Goal: Task Accomplishment & Management: Manage account settings

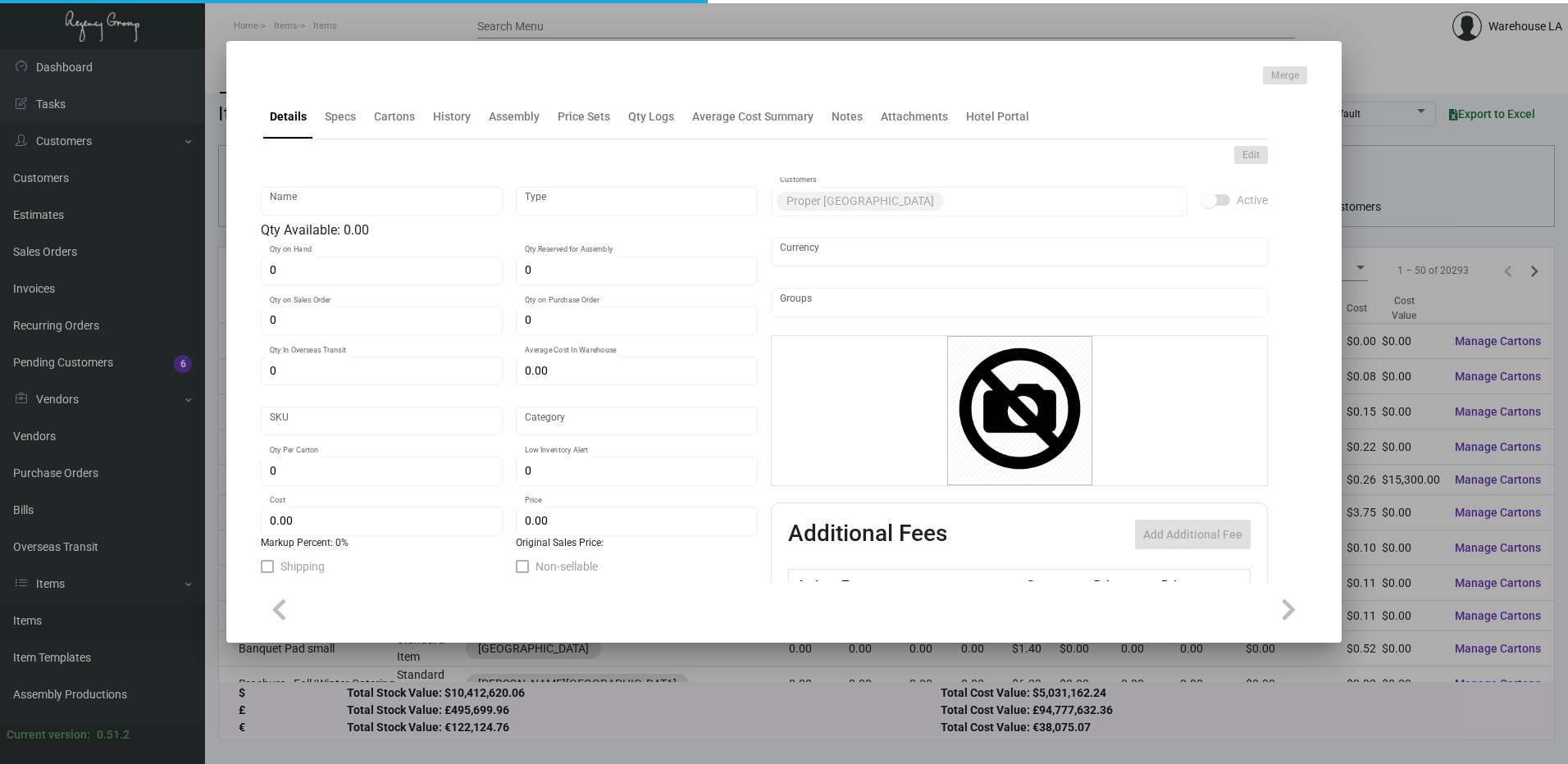
type input "DND WOOD - Rest SF"
type input "Inventory"
type input "100"
type input "$ 11.90"
type input "944-Door Hanger-46"
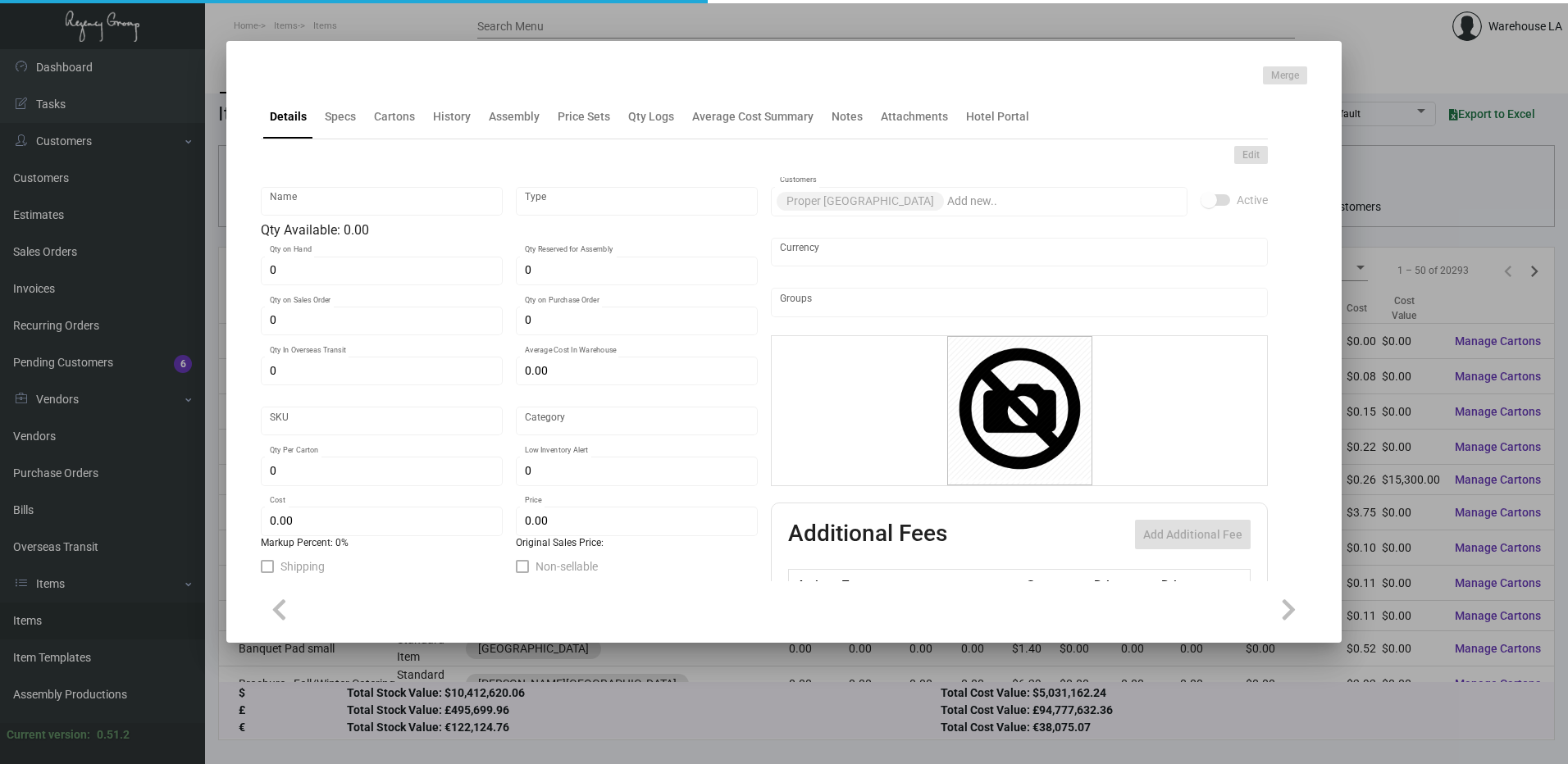
type input "Standard"
type input "50"
type input "$ 4.76"
type input "$ 14.00"
checkbox input "true"
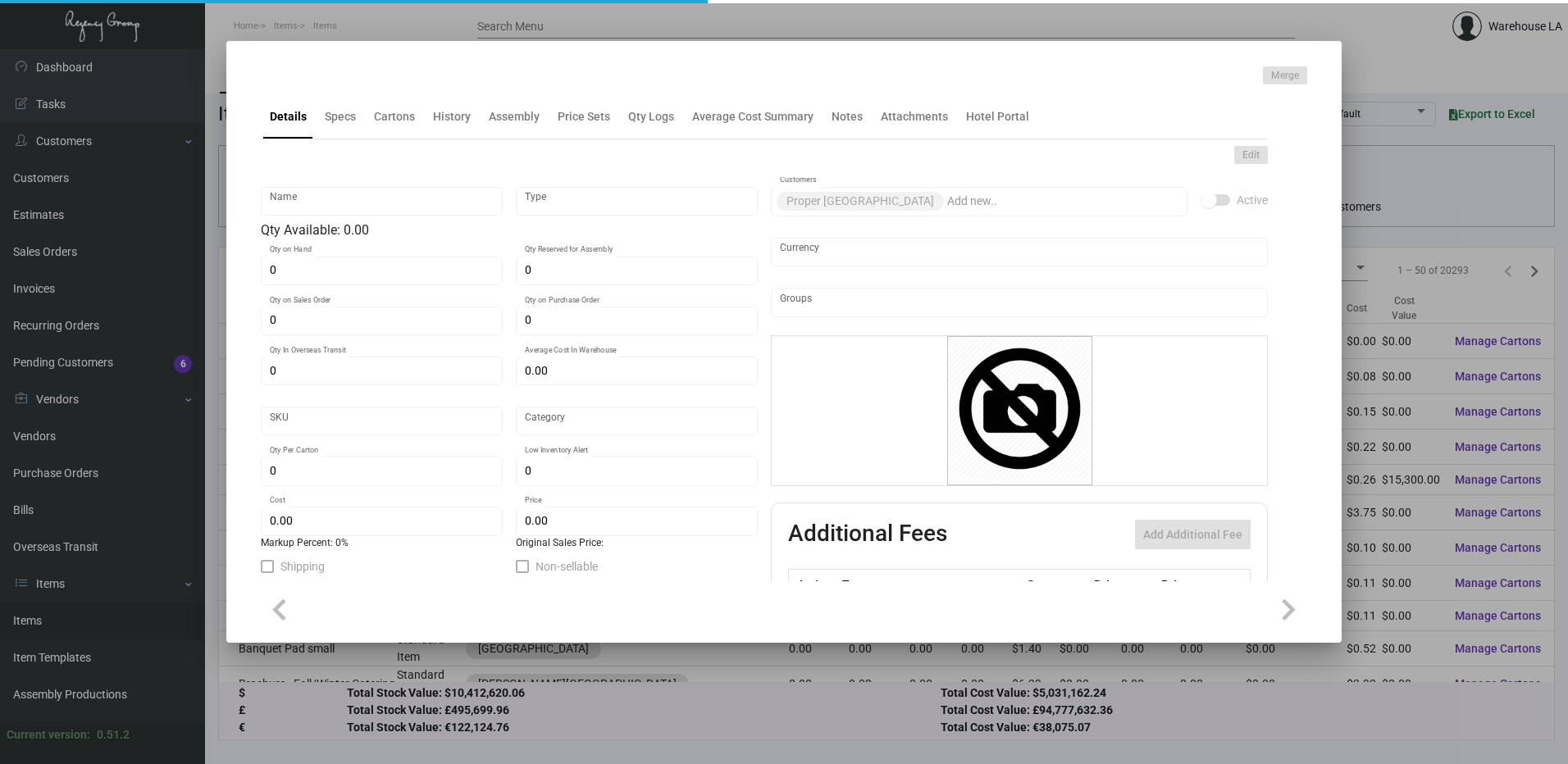
checkbox input "true"
type input "United States Dollar $"
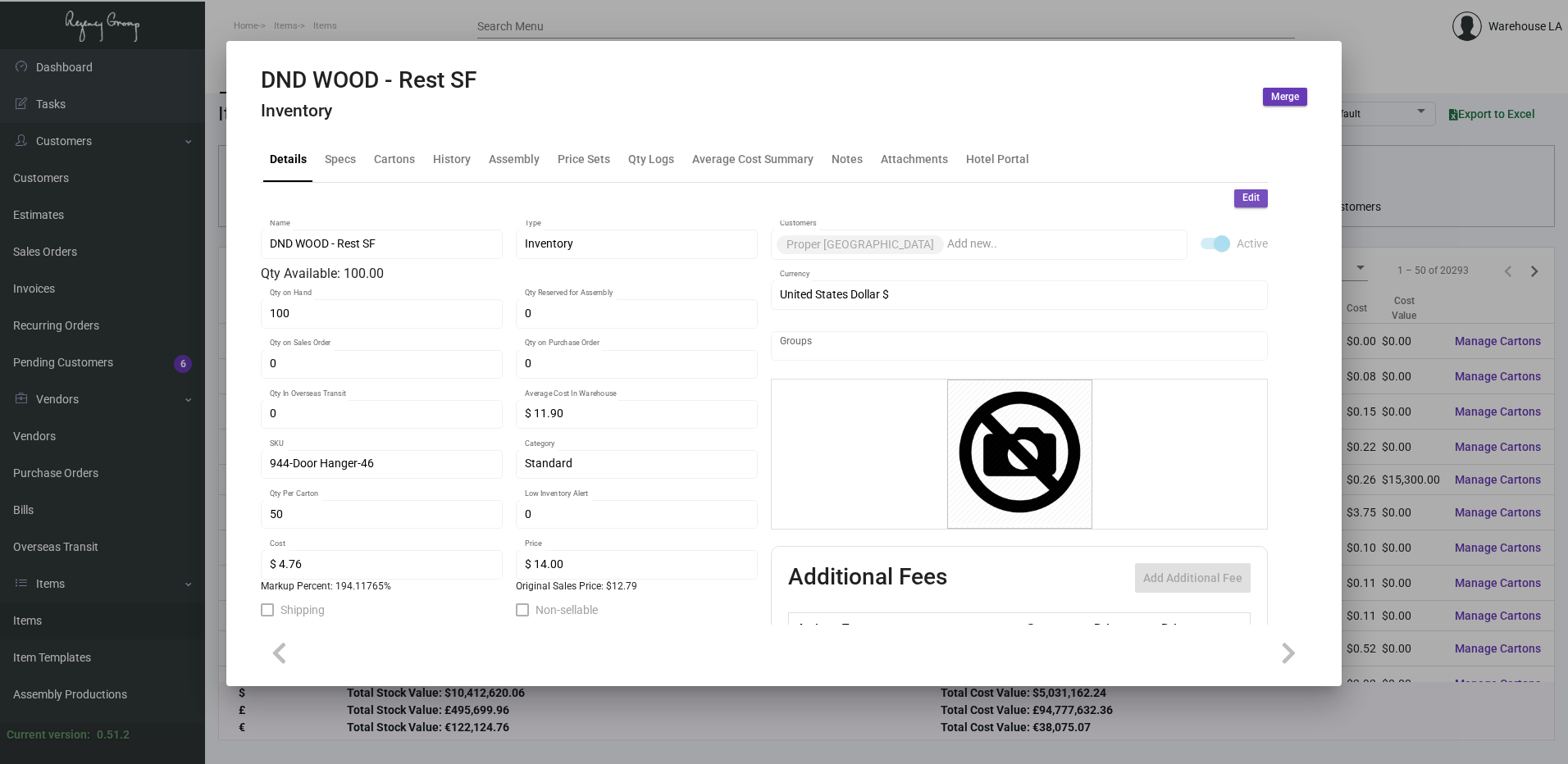
click at [1235, 204] on button "Edit" at bounding box center [1251, 198] width 33 height 18
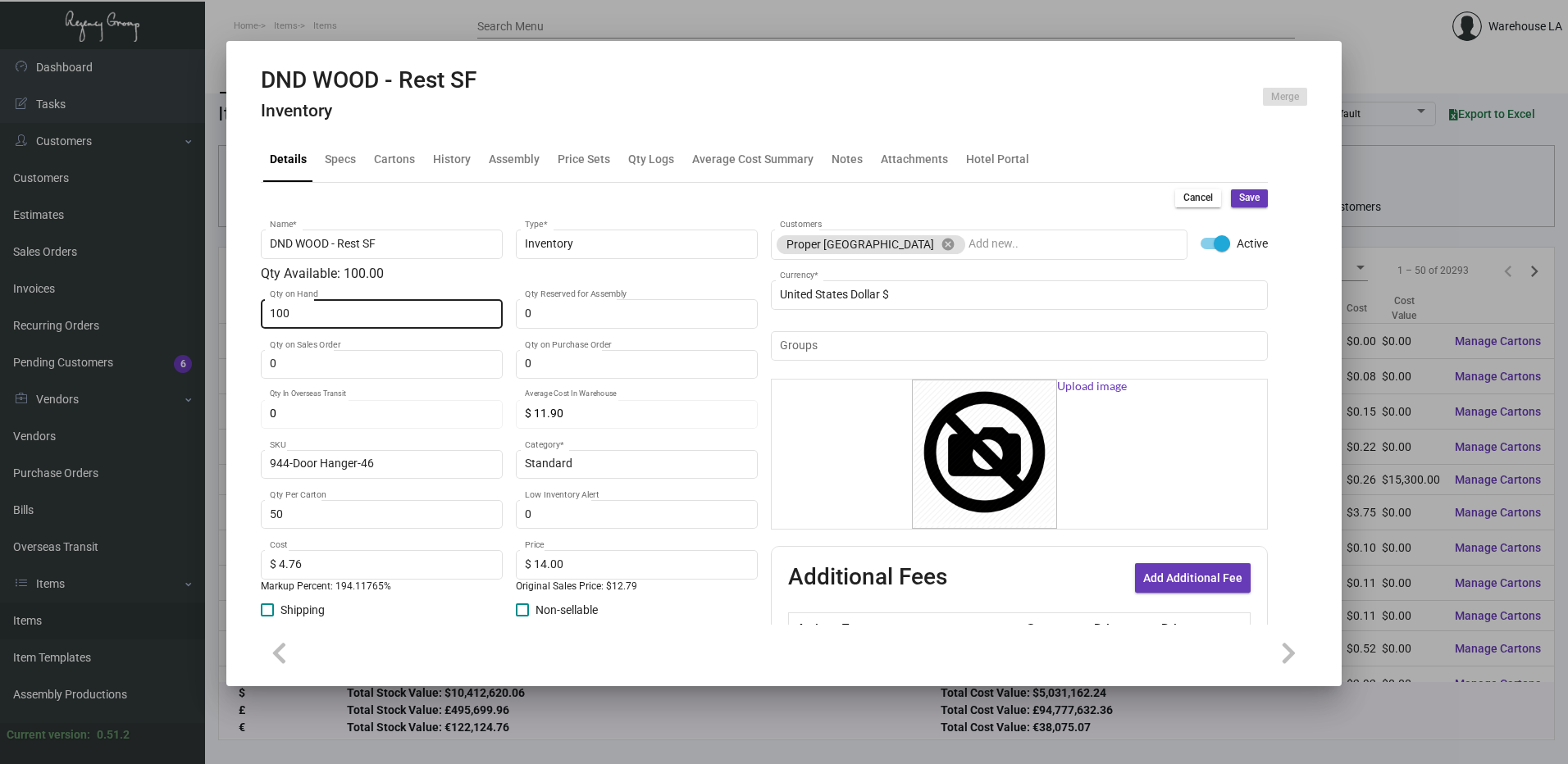
click at [422, 303] on div "100 Qty on Hand" at bounding box center [382, 312] width 224 height 32
type input "0"
click at [1251, 195] on button "Save" at bounding box center [1249, 198] width 37 height 18
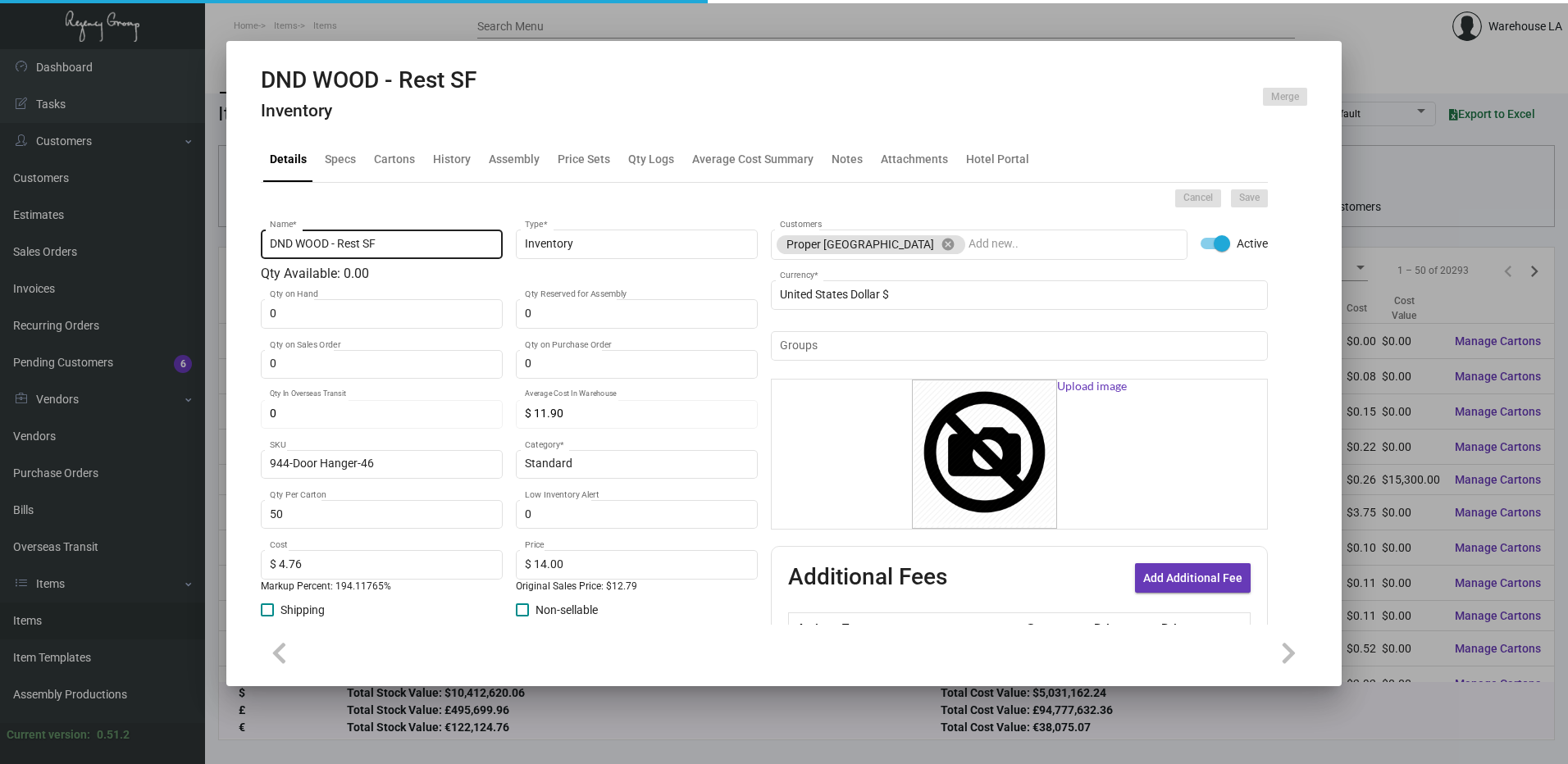
type input "$ 0.00"
type input "0"
type input "$ 0.00"
checkbox input "false"
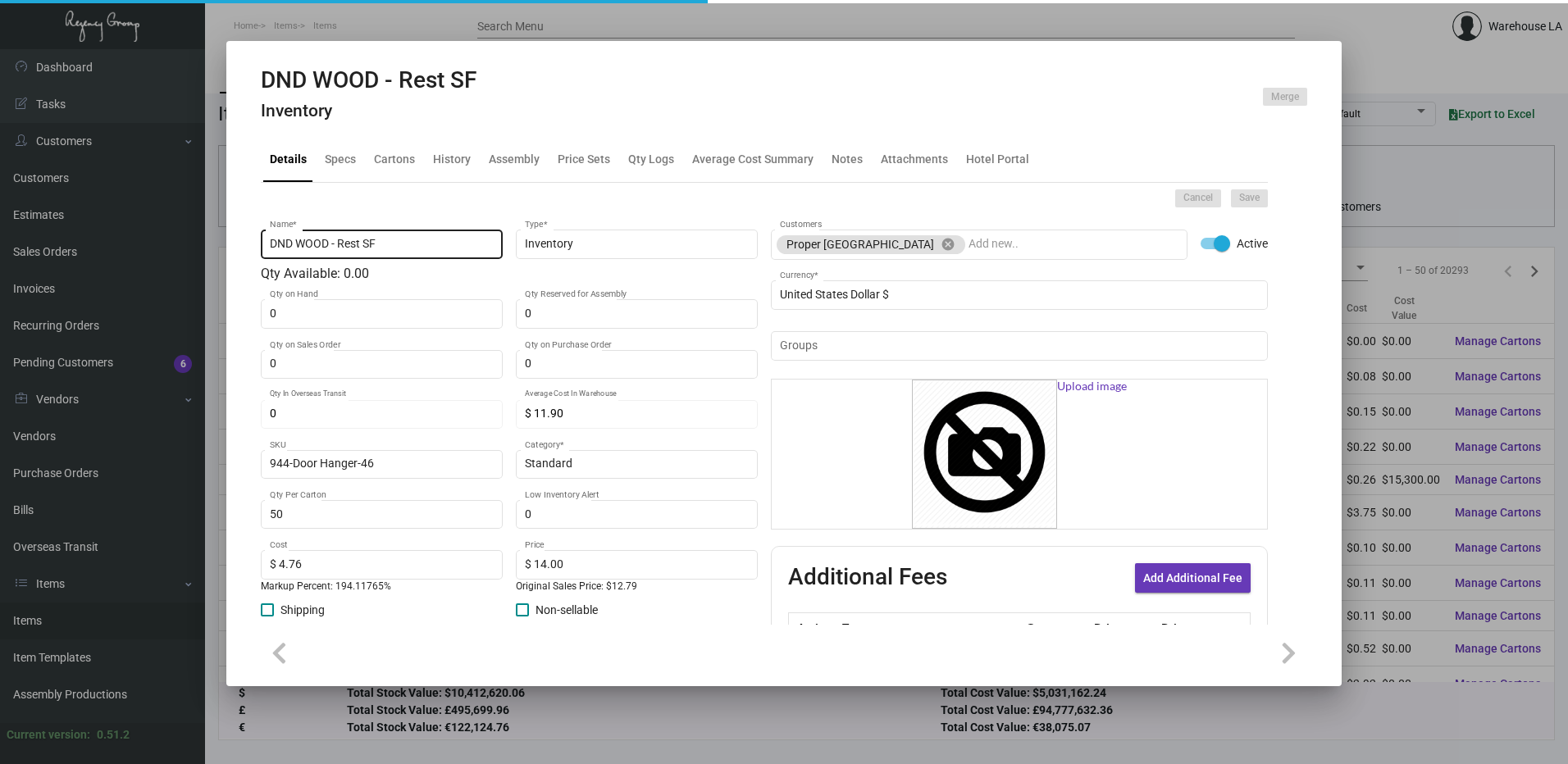
checkbox input "false"
type input "DND WOOD - Rest SF"
type input "Inventory"
type input "$ 11.90"
type input "944-Door Hanger-46"
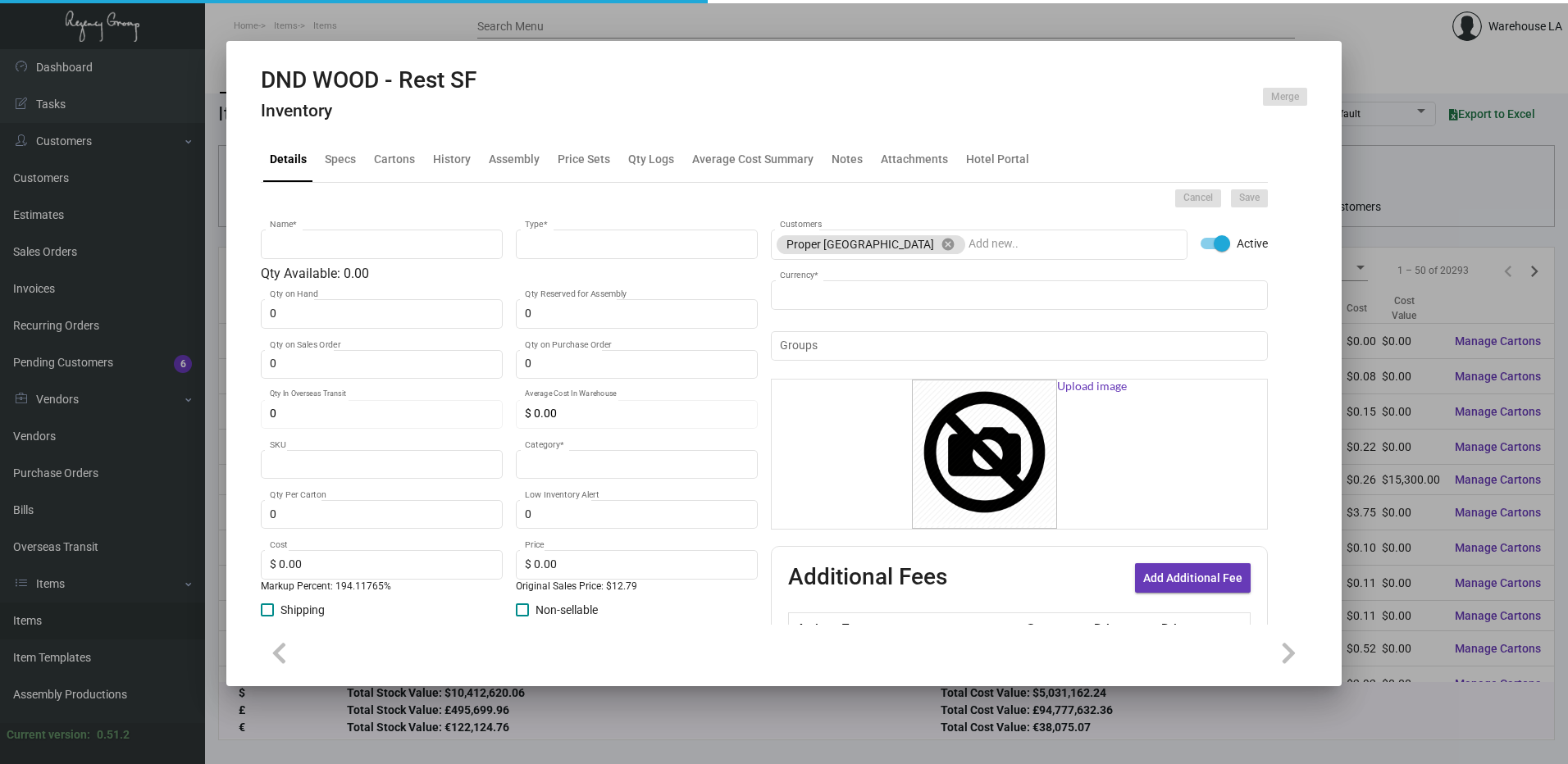
type input "Standard"
type input "50"
type input "$ 4.76"
type input "$ 14.00"
checkbox input "true"
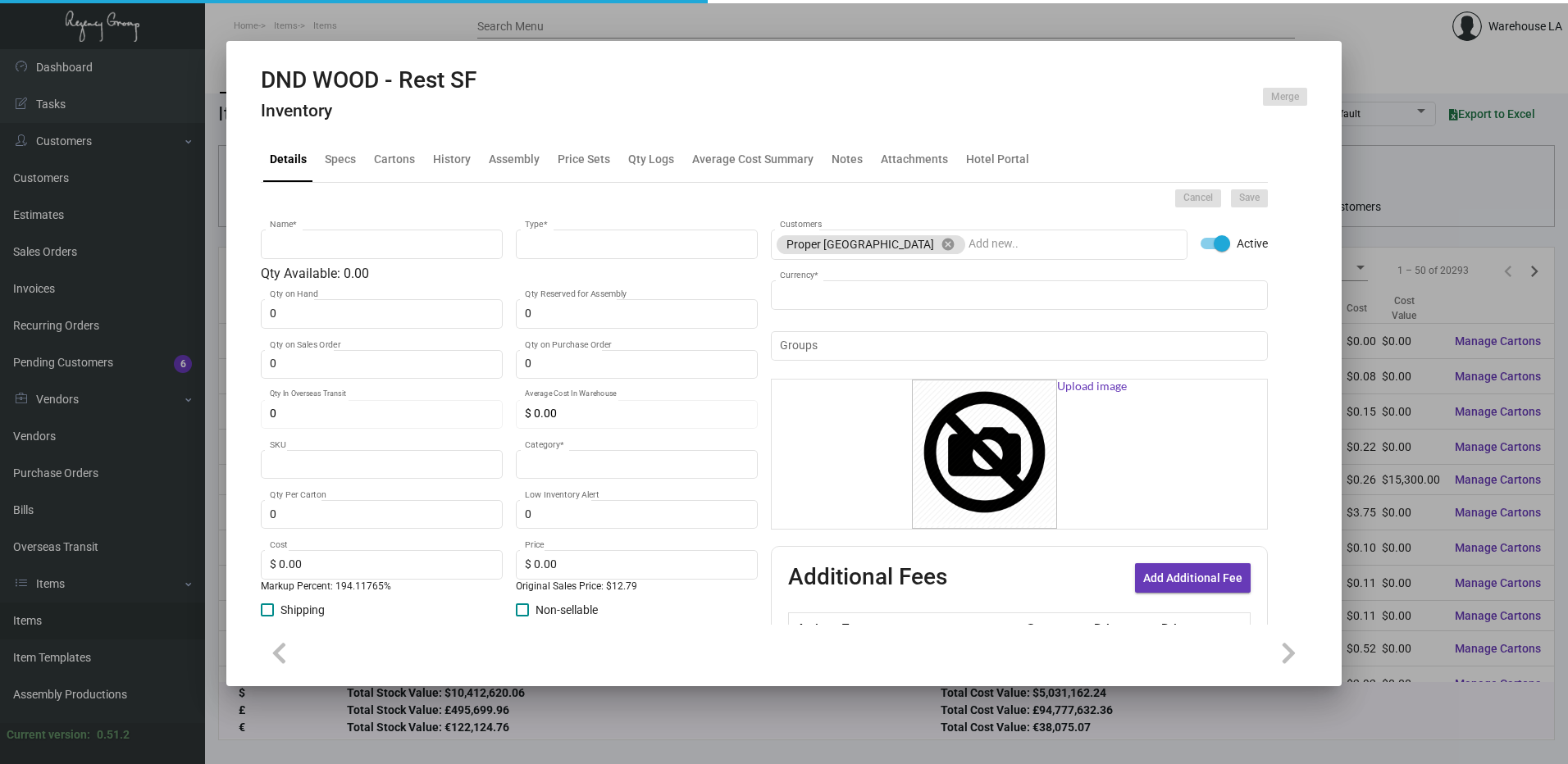
checkbox input "true"
type input "United States Dollar $"
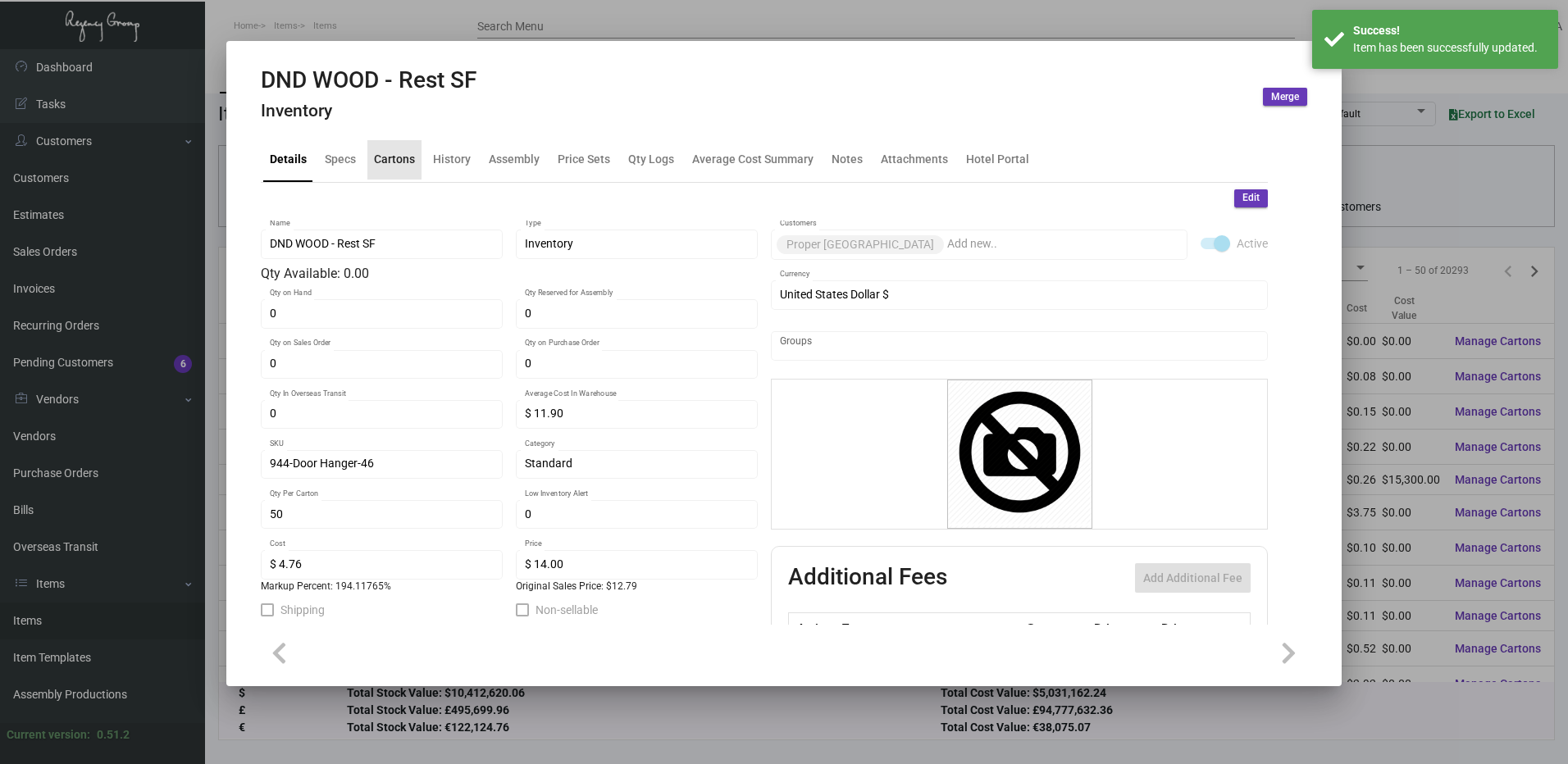
click at [408, 163] on div "Cartons" at bounding box center [394, 160] width 41 height 18
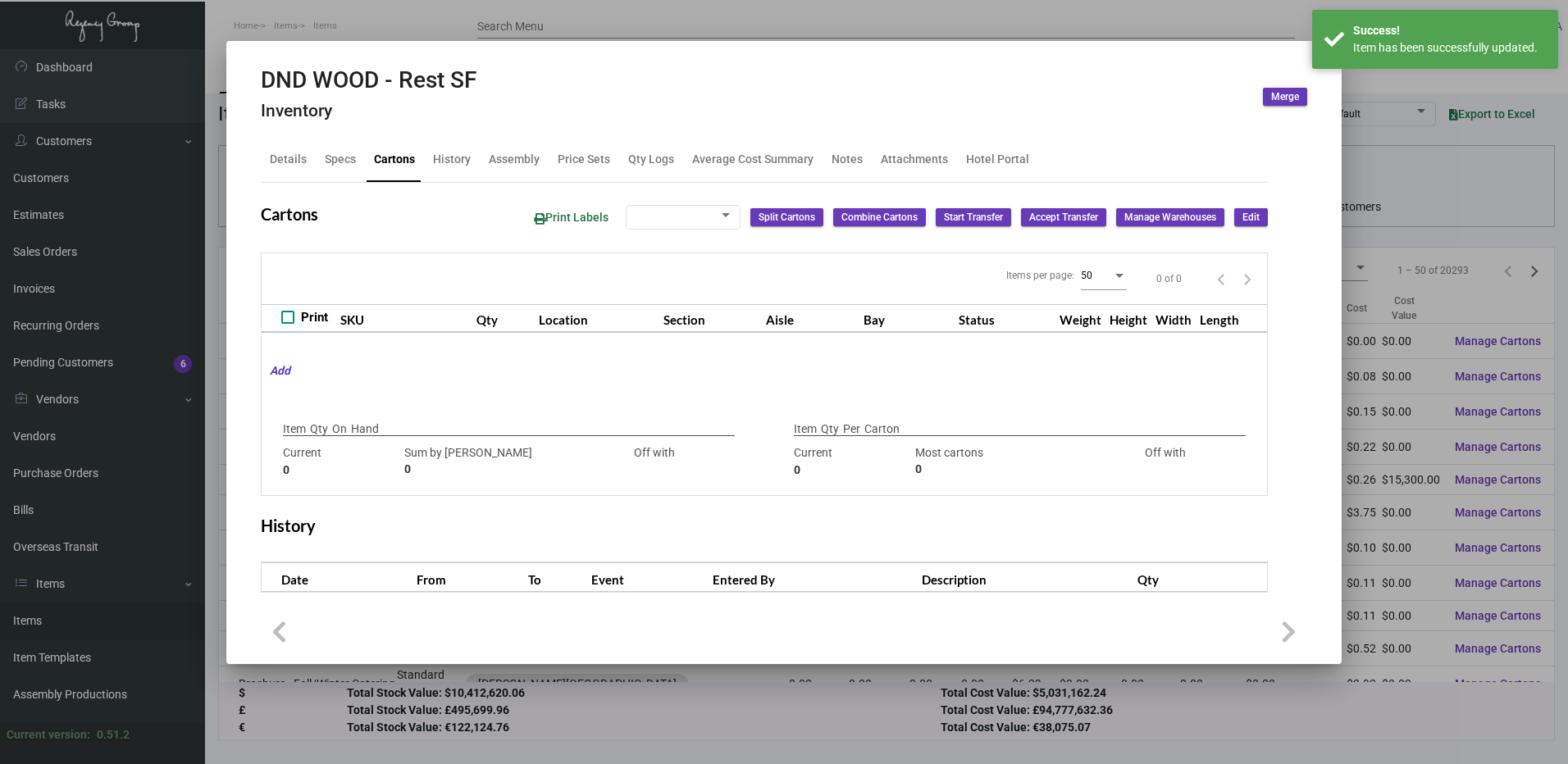
checkbox input "true"
type input "100"
type input "-100"
type input "50"
type input "100"
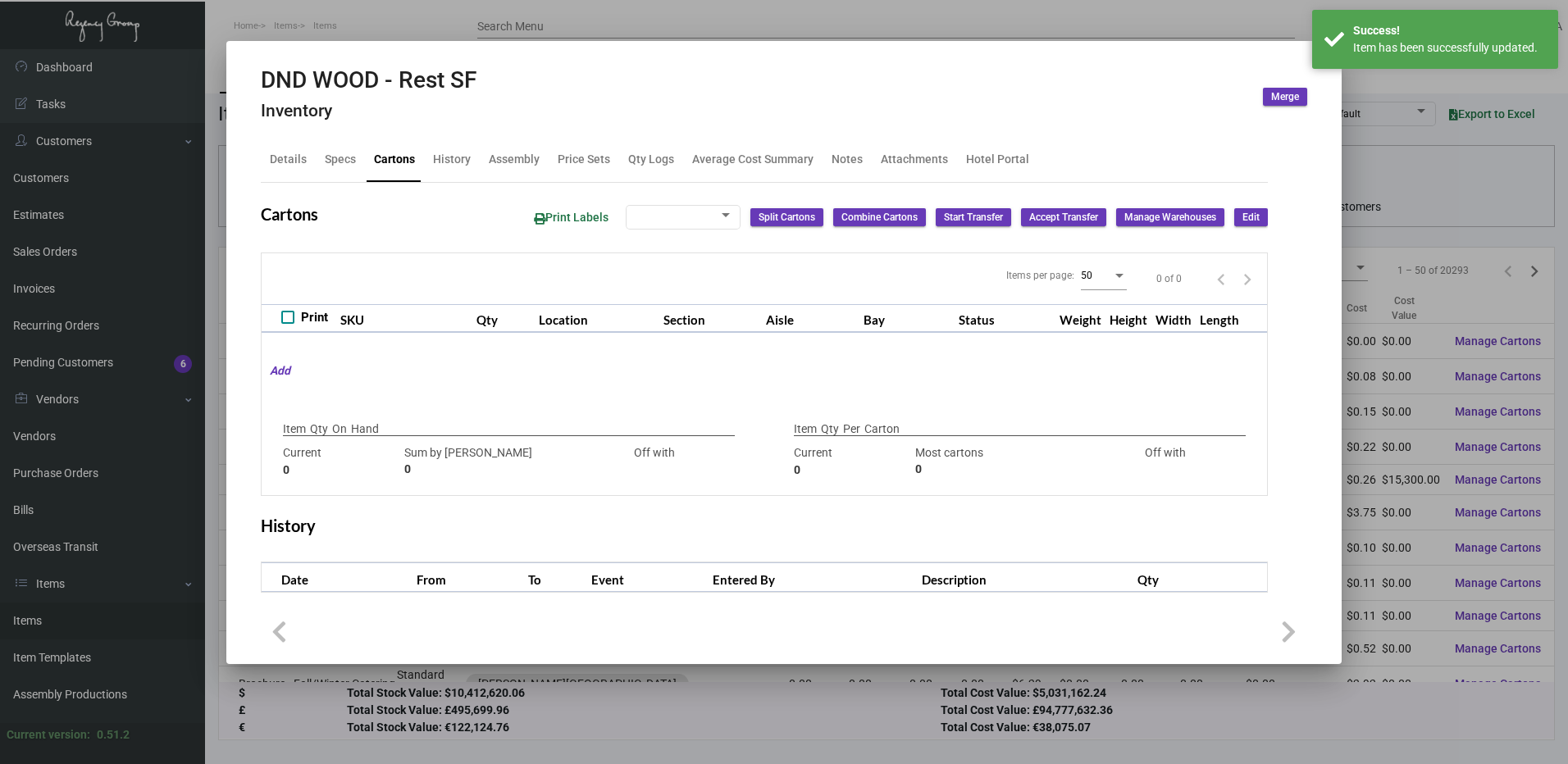
type input "-50"
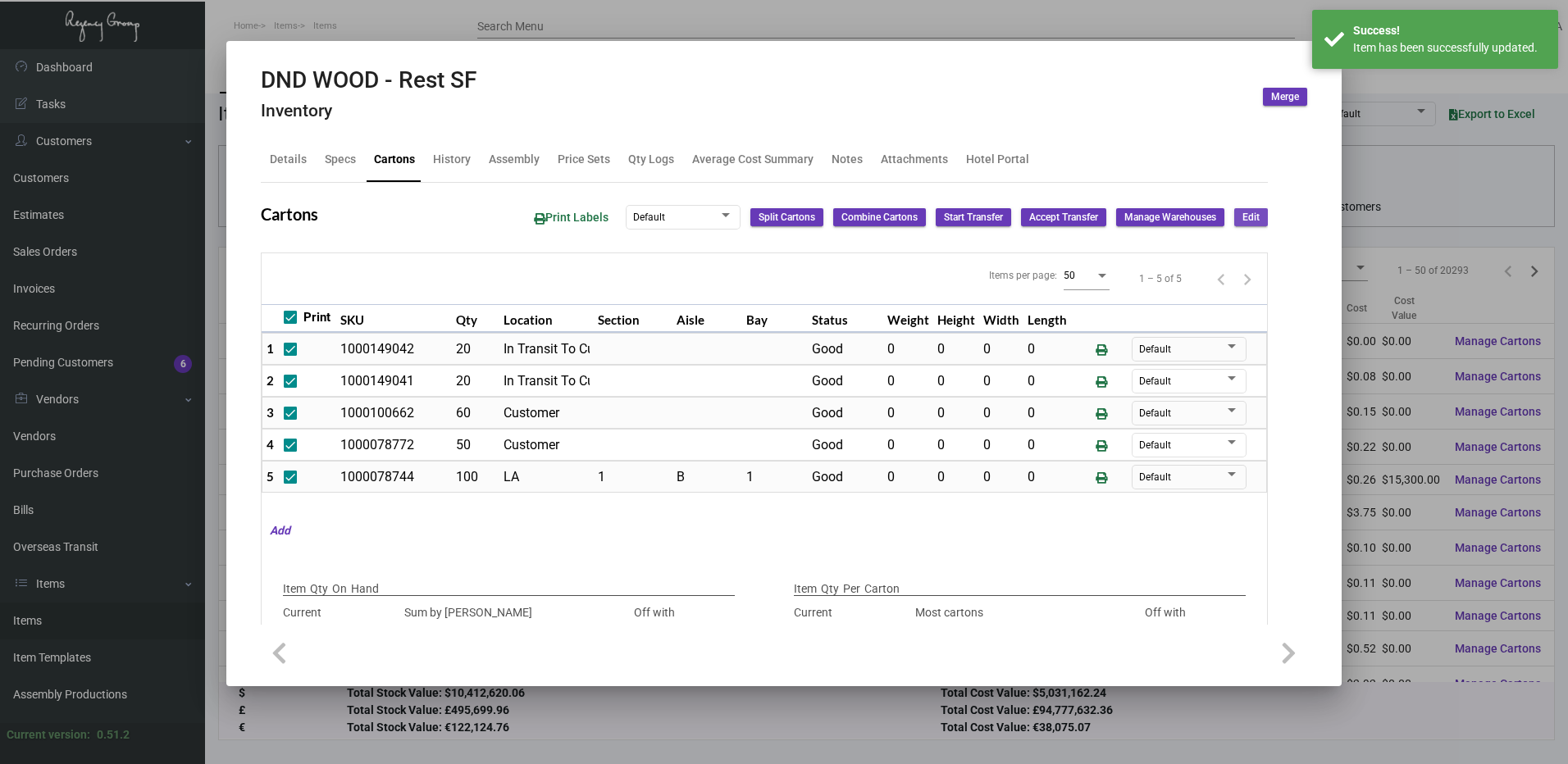
click at [1235, 222] on button "Edit" at bounding box center [1251, 217] width 33 height 18
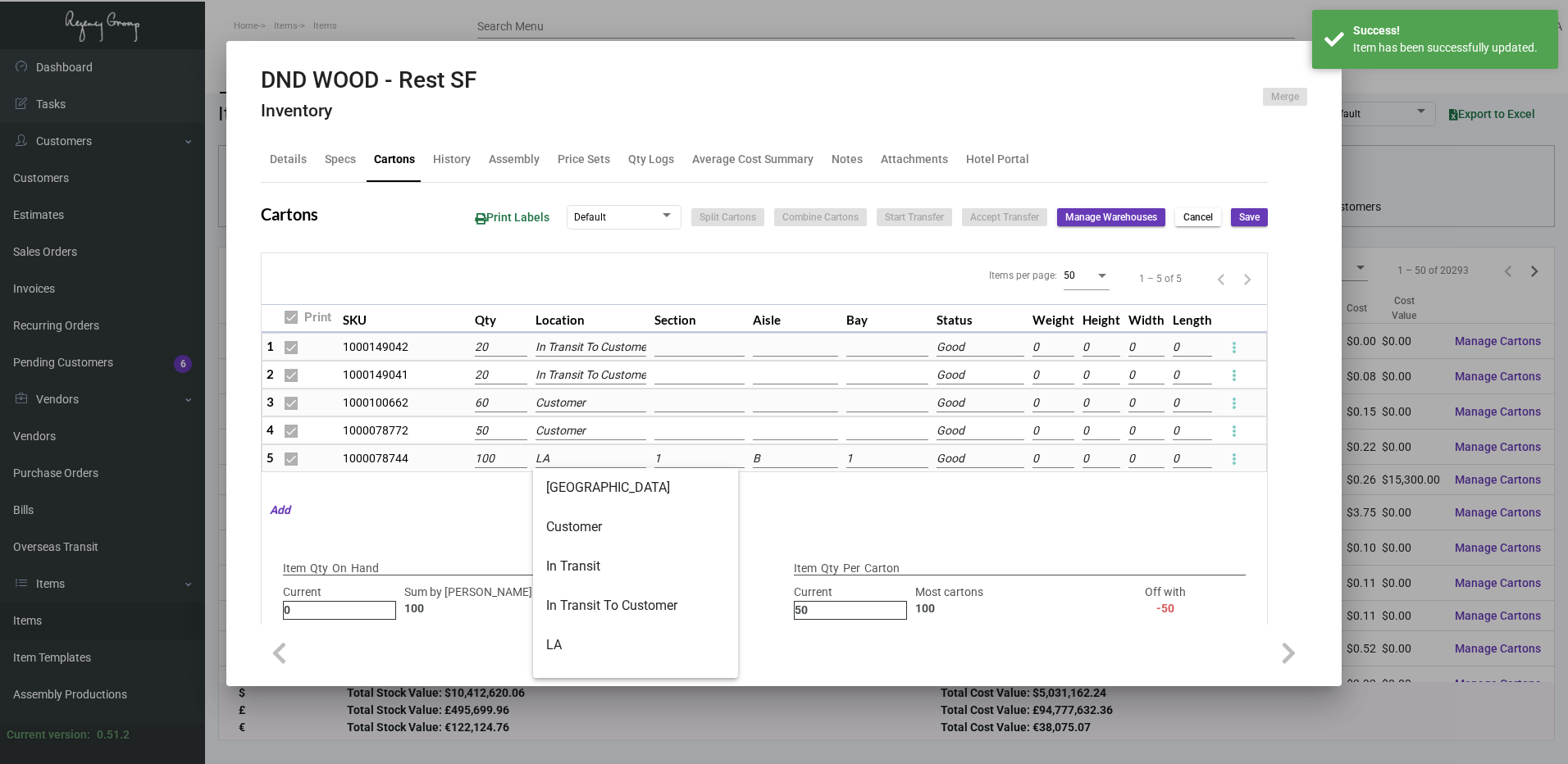
click at [590, 453] on input "LA" at bounding box center [591, 459] width 111 height 18
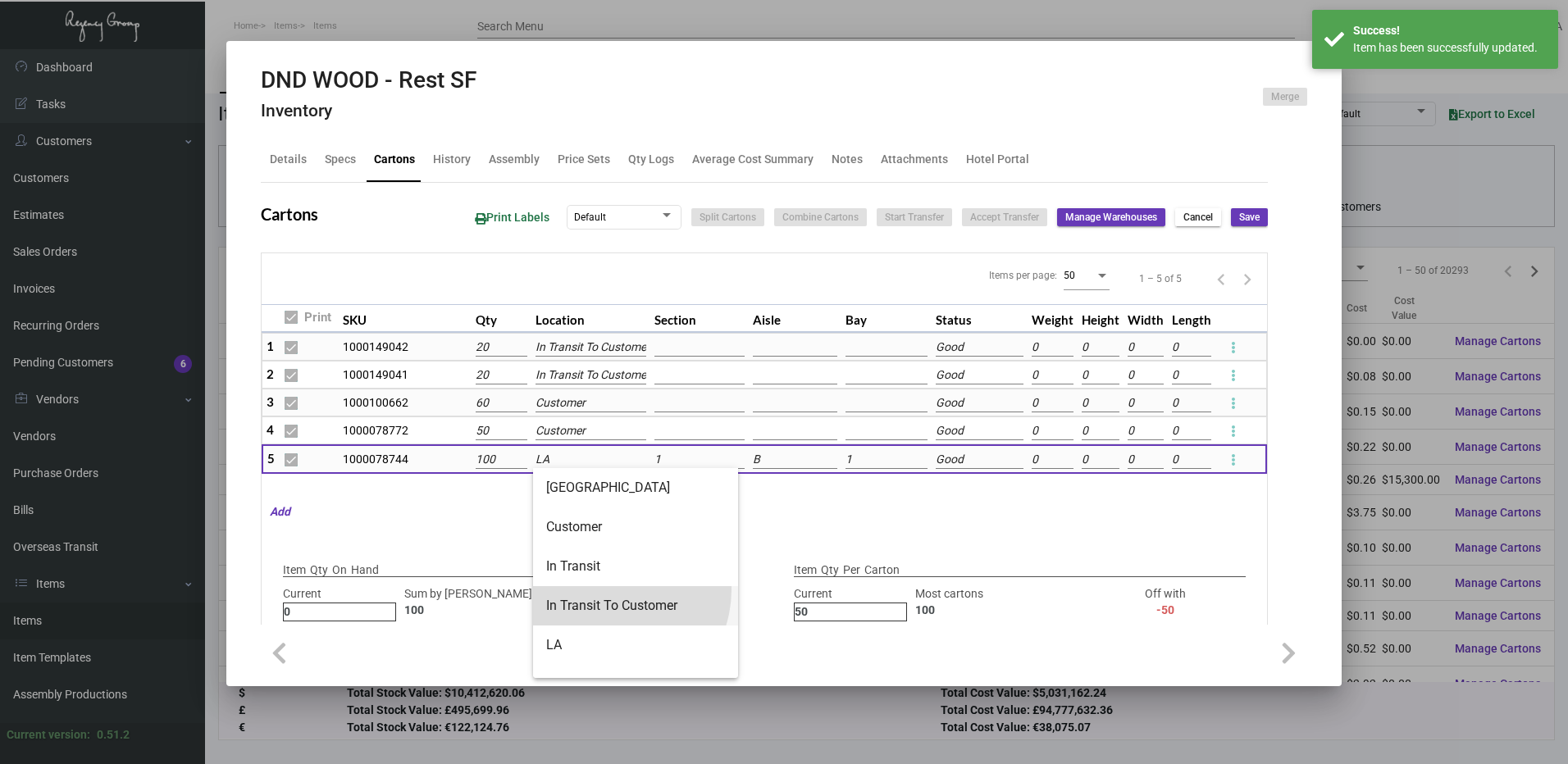
click at [610, 590] on span "In Transit To Customer" at bounding box center [635, 605] width 178 height 39
type input "In Transit To Customer"
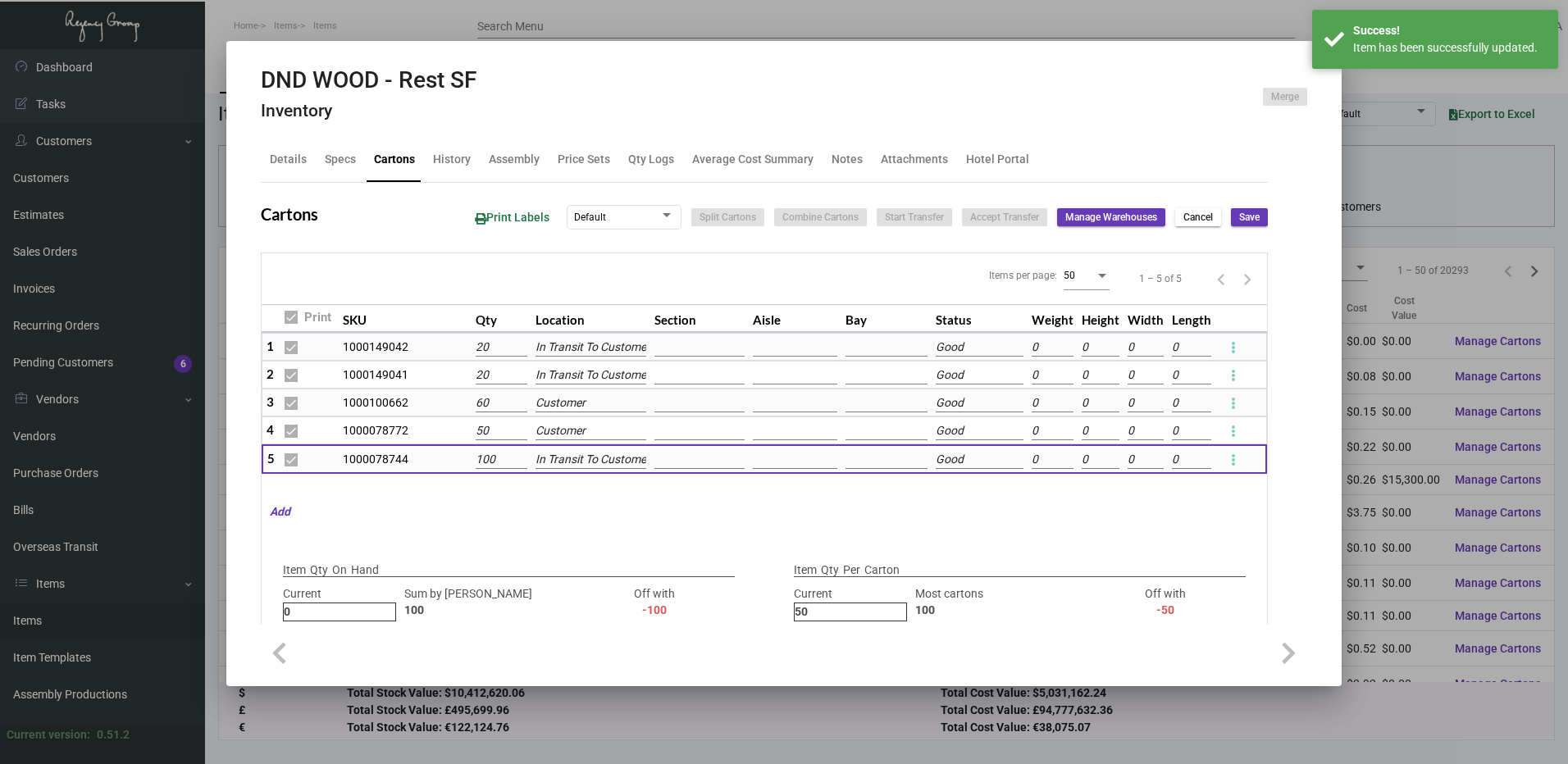
click at [1231, 214] on button "Save" at bounding box center [1249, 217] width 37 height 18
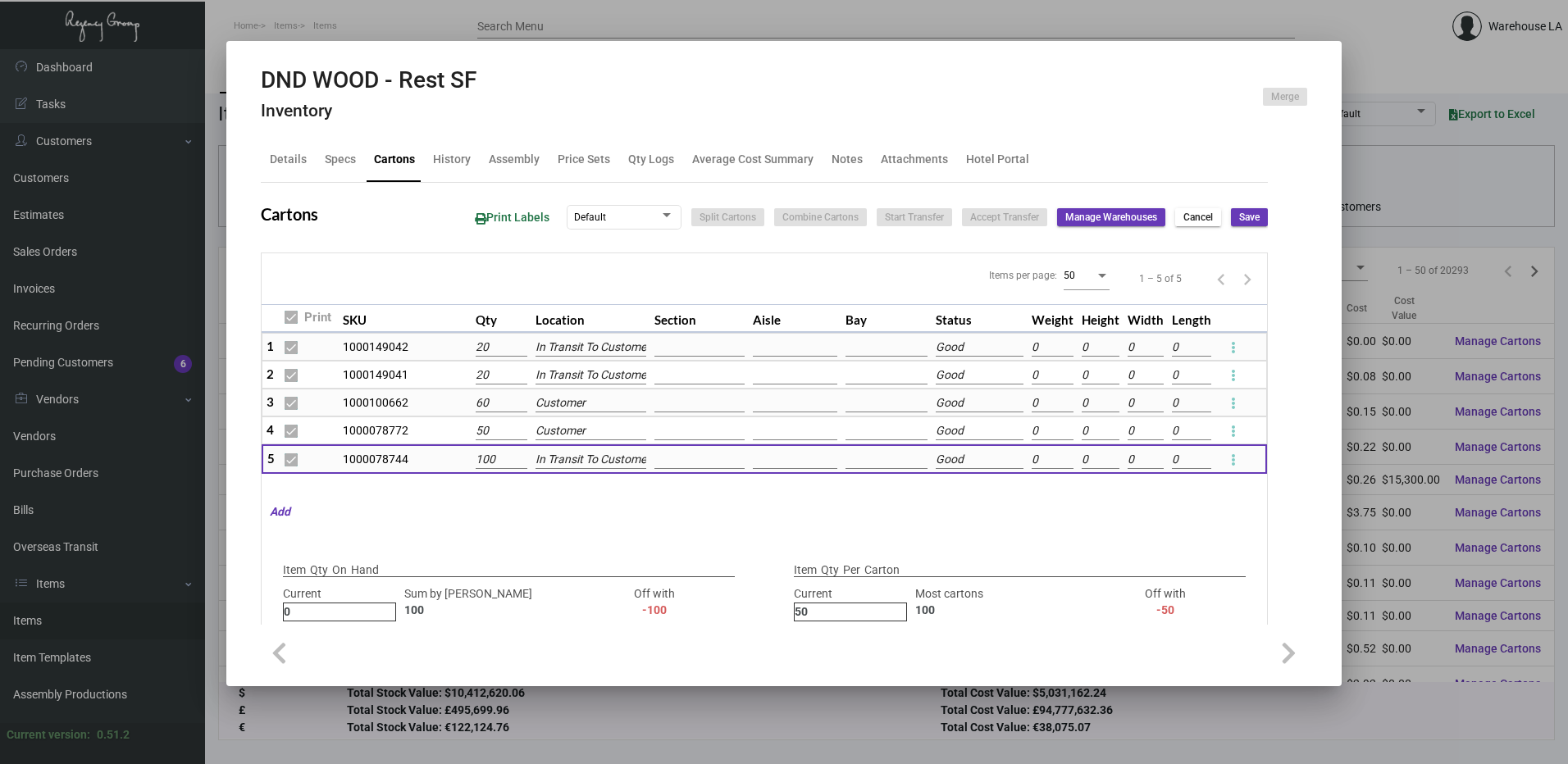
checkbox input "false"
type input "0"
checkbox input "false"
type input "0"
checkbox input "false"
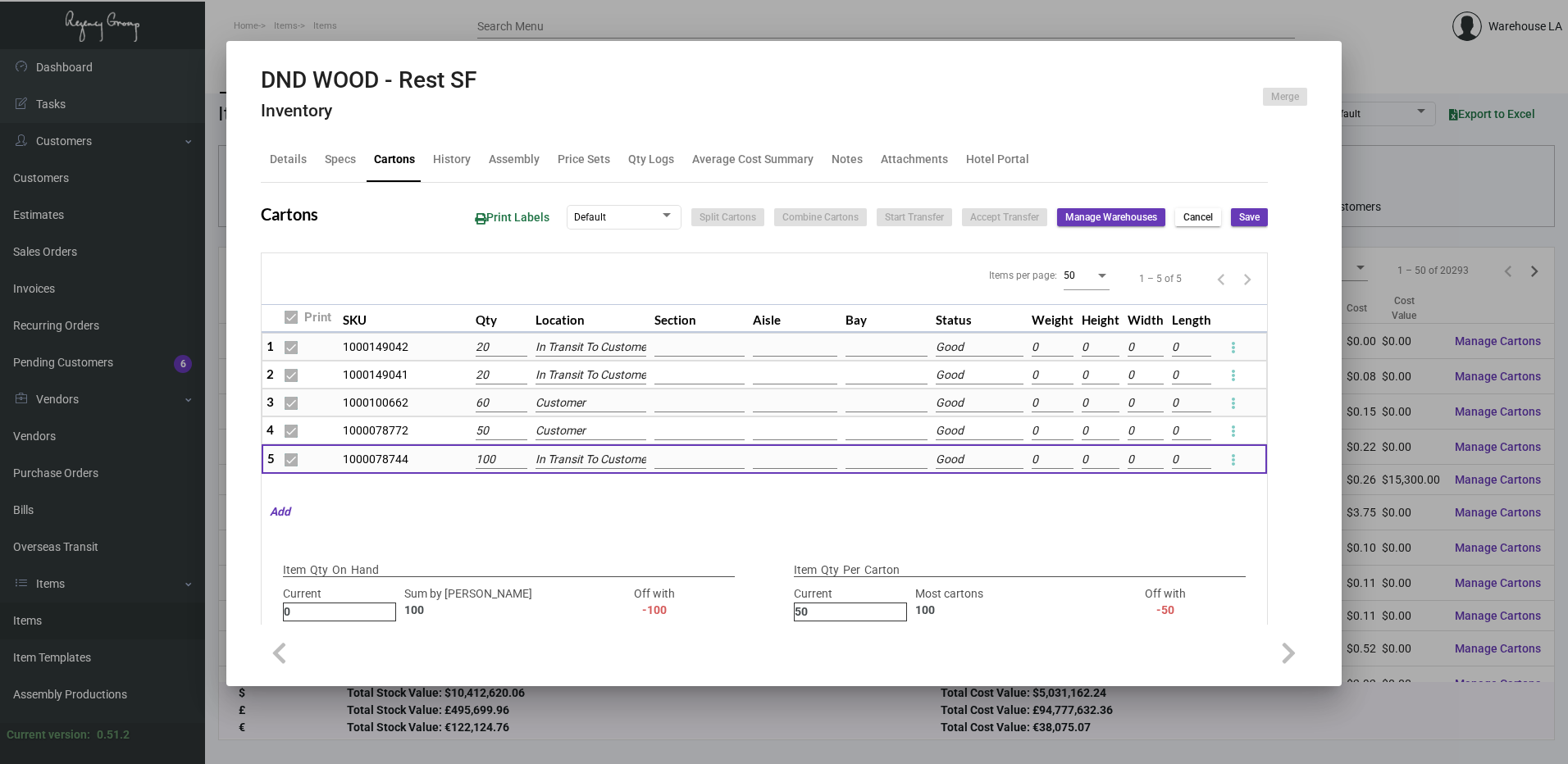
type input "0"
checkbox input "false"
type input "0"
checkbox input "false"
type input "0"
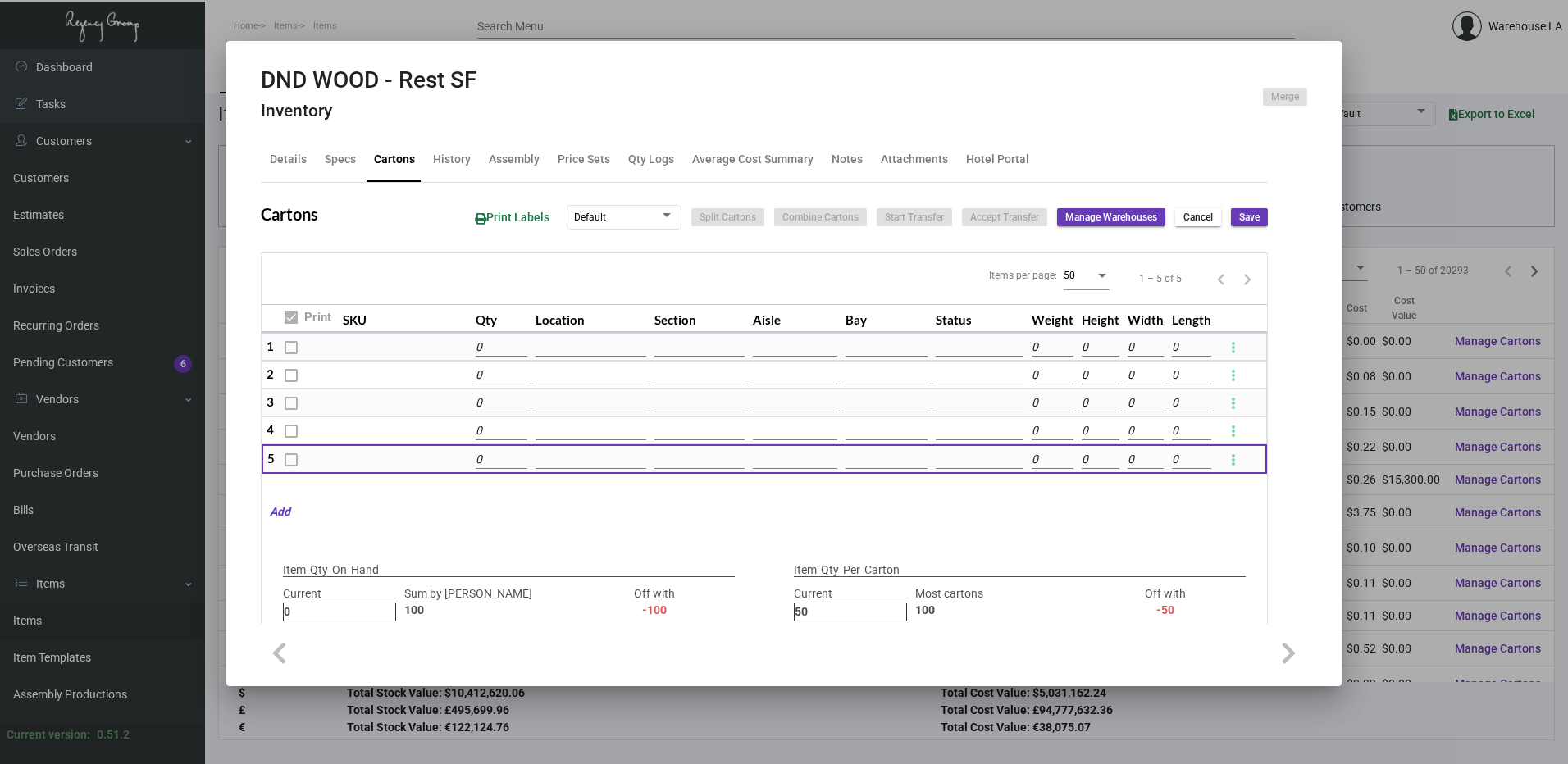
type input "0"
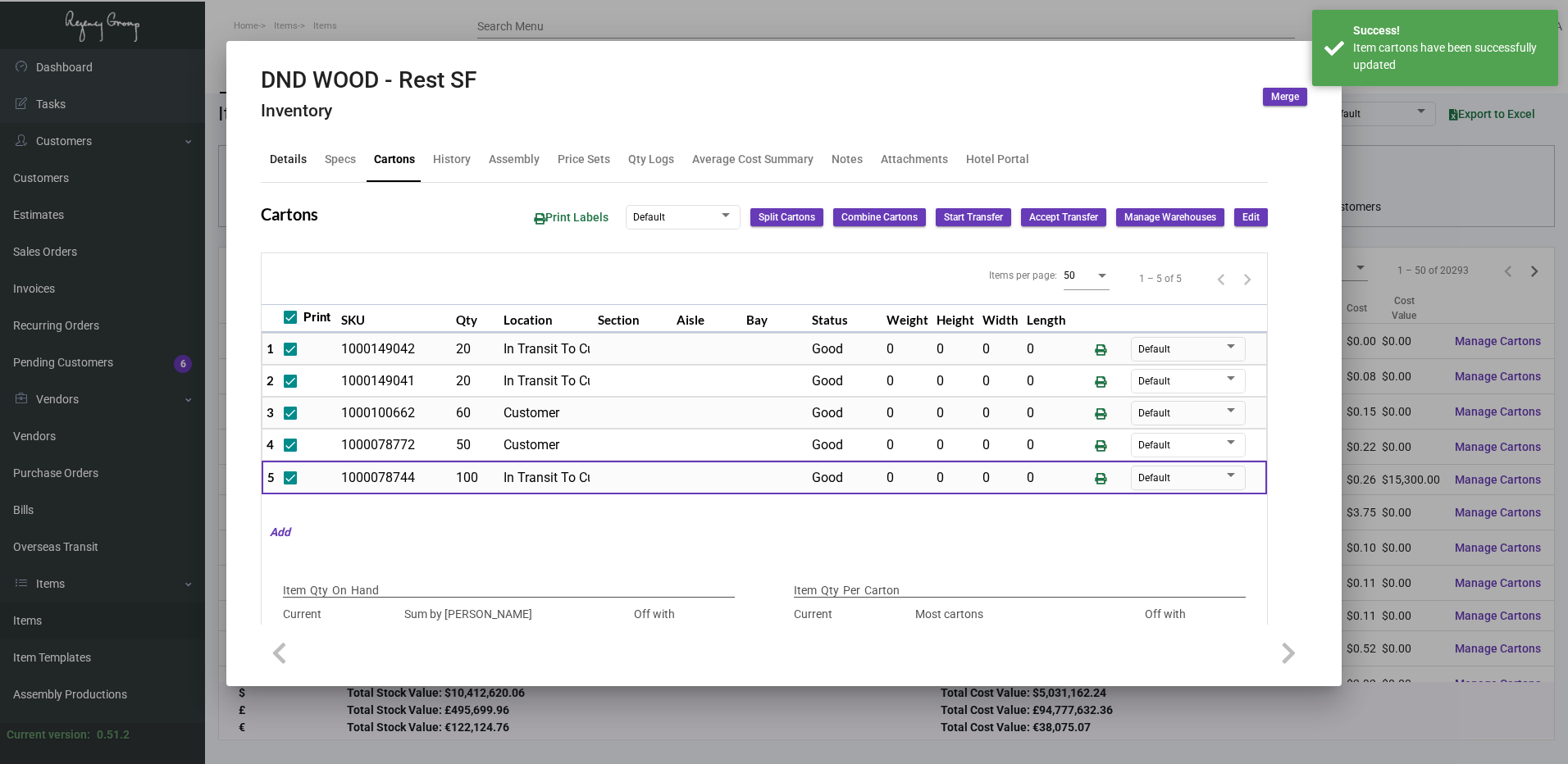
click at [285, 152] on div "Details" at bounding box center [289, 160] width 37 height 18
